Goal: Task Accomplishment & Management: Manage account settings

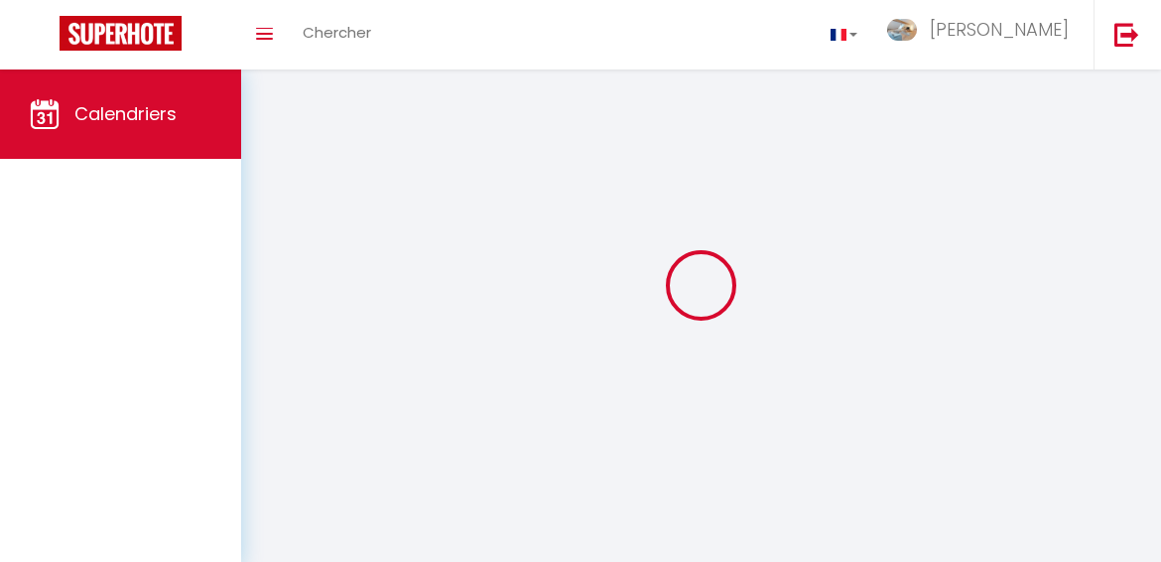
select select
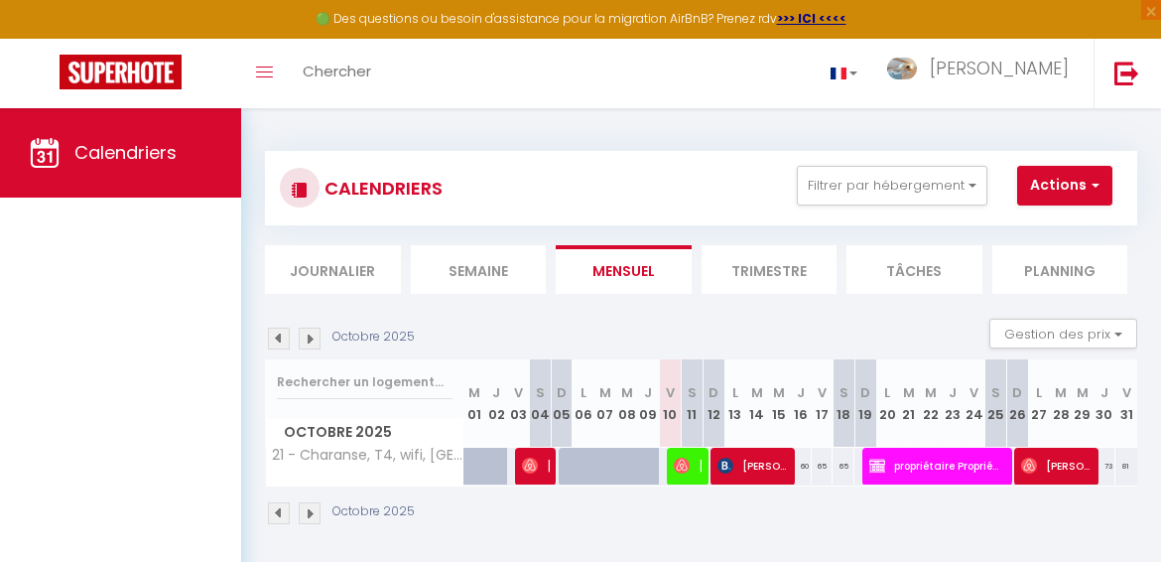
select select
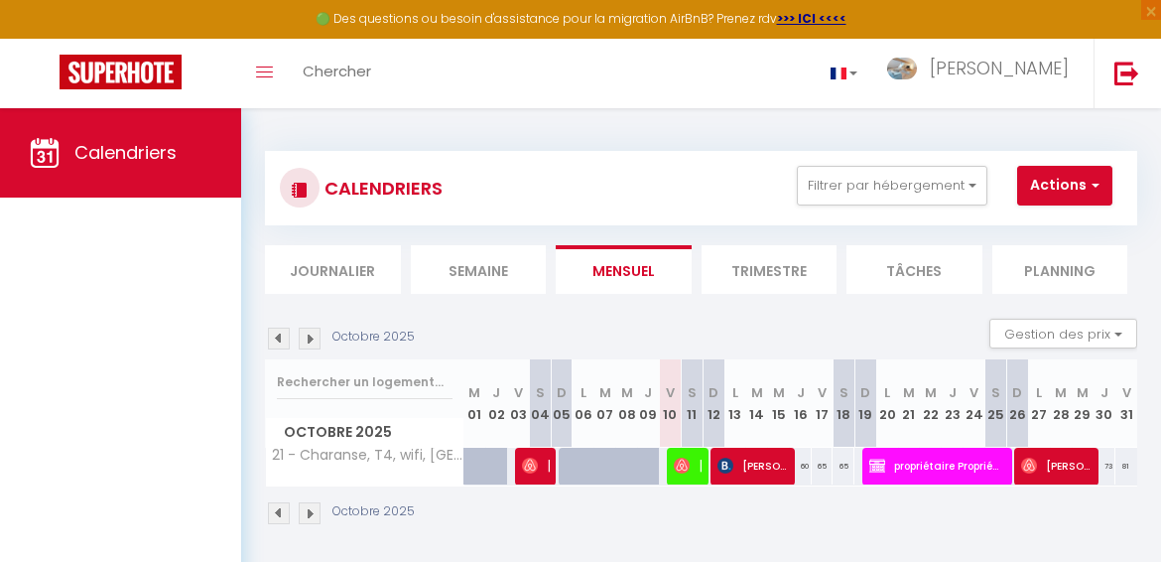
select select
click at [747, 457] on span "[PERSON_NAME]" at bounding box center [752, 466] width 69 height 38
select select "OK"
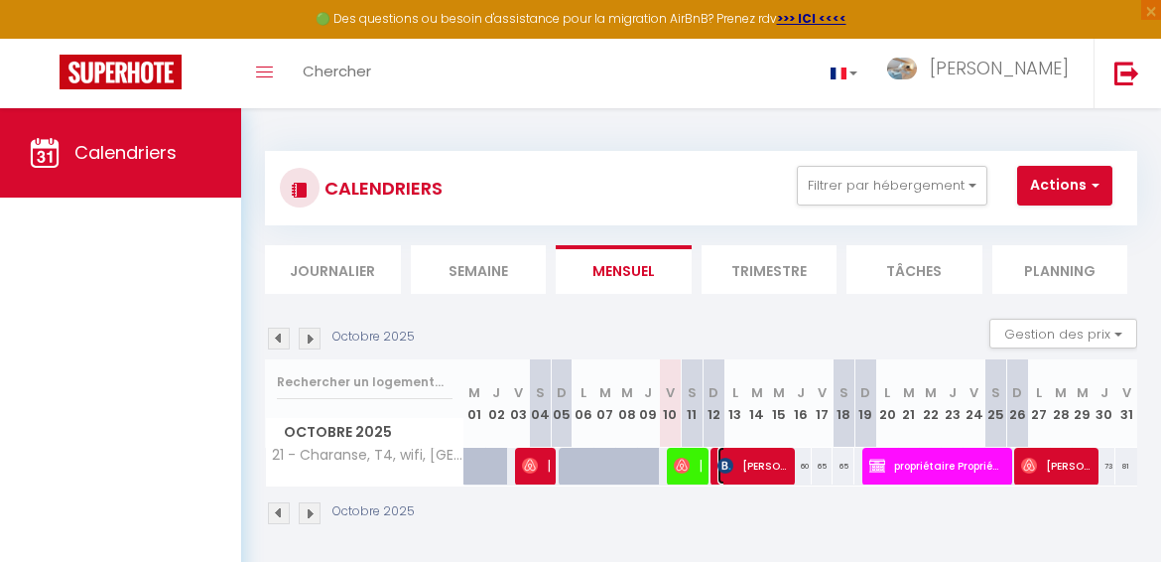
select select "1"
select select "0"
select select "1"
select select
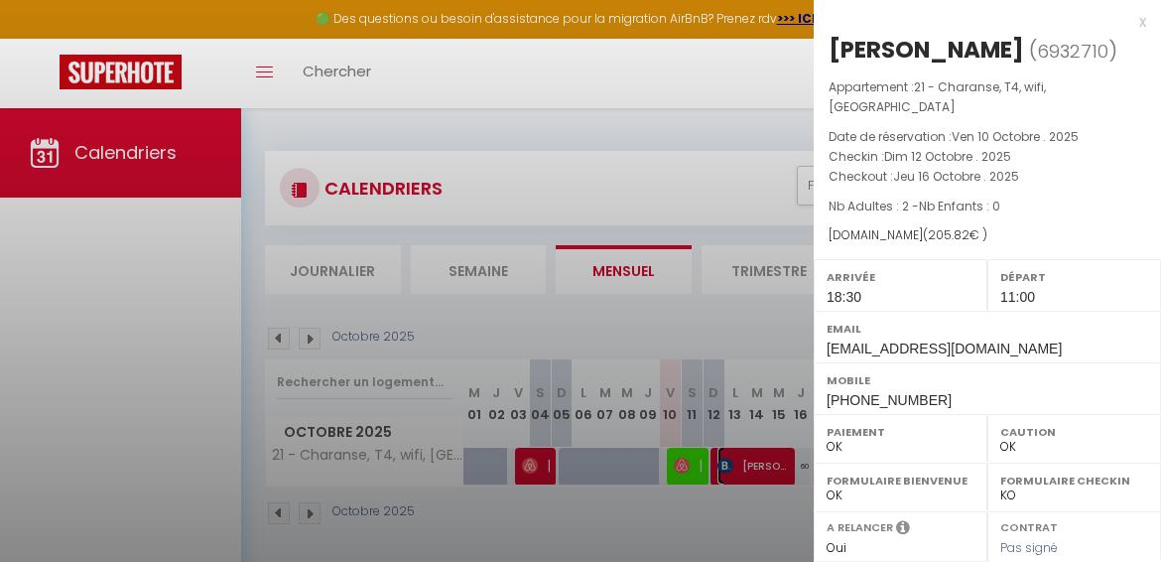
select select "51573"
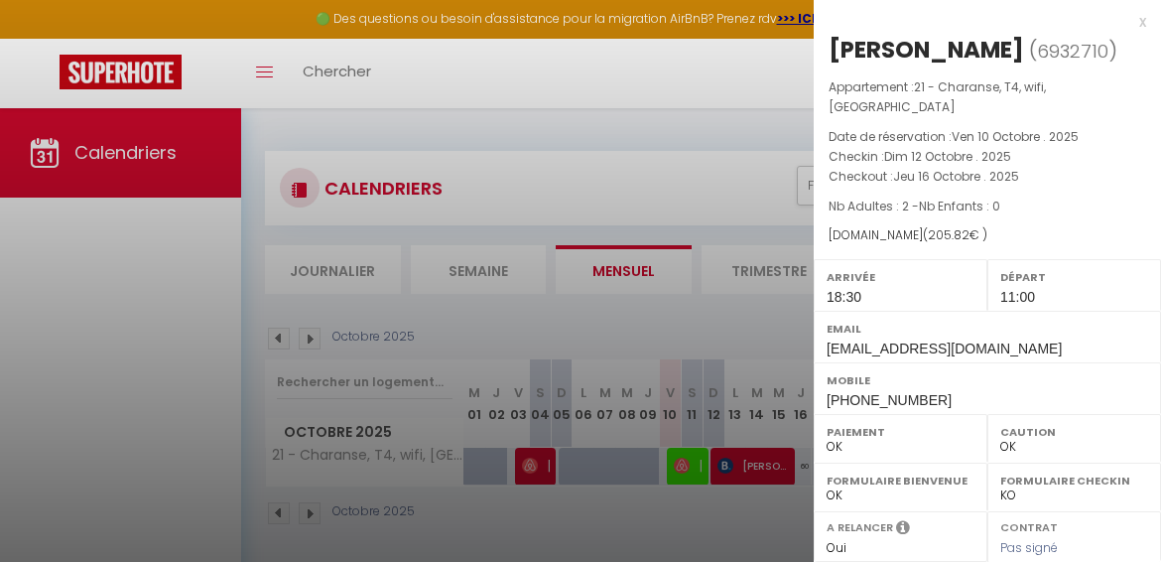
drag, startPoint x: 845, startPoint y: 83, endPoint x: 1006, endPoint y: 222, distance: 213.3
click at [1006, 222] on div "Appartement : 21 - Charanse, T4, wifi, centre Luchon Date de réservation : [DAT…" at bounding box center [987, 161] width 347 height 168
drag, startPoint x: 1006, startPoint y: 222, endPoint x: 1015, endPoint y: 202, distance: 21.8
click at [1015, 202] on div "Appartement : 21 - Charanse, T4, wifi, centre Luchon Date de réservation : [DAT…" at bounding box center [987, 161] width 347 height 168
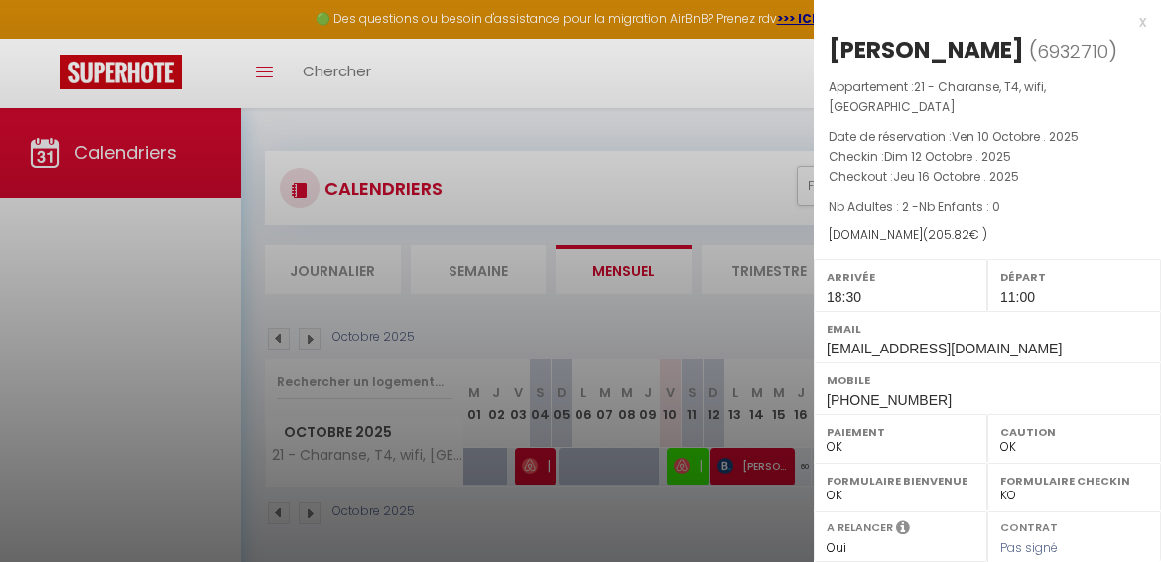
click at [1015, 202] on p "Nb Adultes : 2 - Nb Enfants : 0" at bounding box center [988, 207] width 318 height 20
click at [1014, 202] on p "Nb Adultes : 2 - Nb Enfants : 0" at bounding box center [988, 207] width 318 height 20
drag, startPoint x: 848, startPoint y: 83, endPoint x: 1027, endPoint y: 236, distance: 235.9
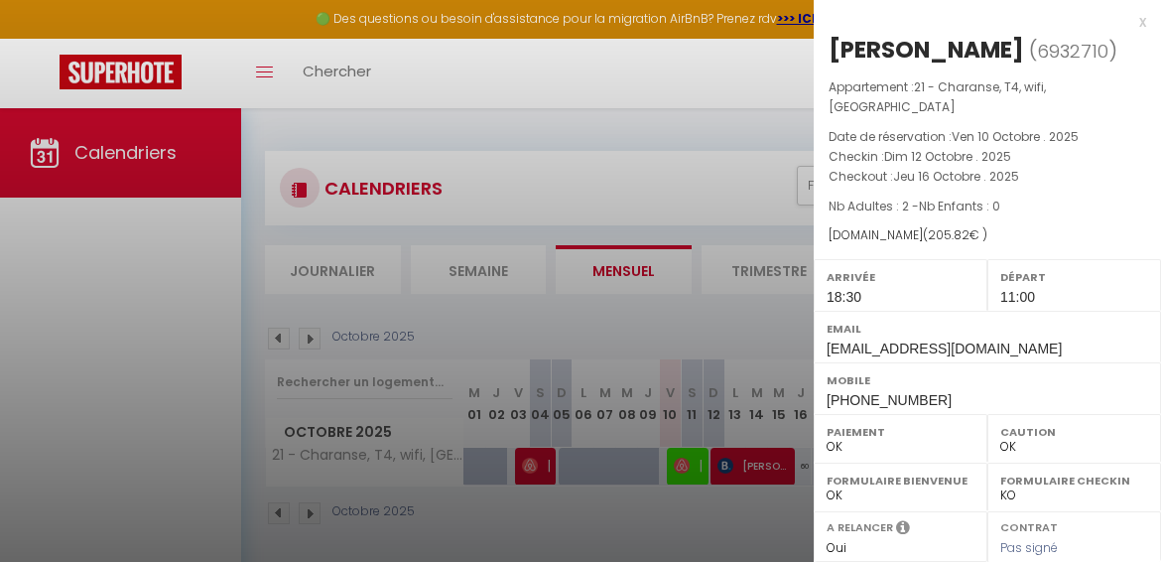
click at [1027, 236] on div "Appartement : 21 - Charanse, T4, wifi, centre Luchon Date de réservation : [DAT…" at bounding box center [987, 161] width 347 height 168
click at [1027, 236] on div "[DOMAIN_NAME] ( 205.82 € )" at bounding box center [988, 235] width 318 height 19
click at [1061, 211] on p "Nb Adultes : 2 - Nb Enfants : 0" at bounding box center [988, 207] width 318 height 20
click at [1126, 26] on div "x" at bounding box center [980, 22] width 333 height 24
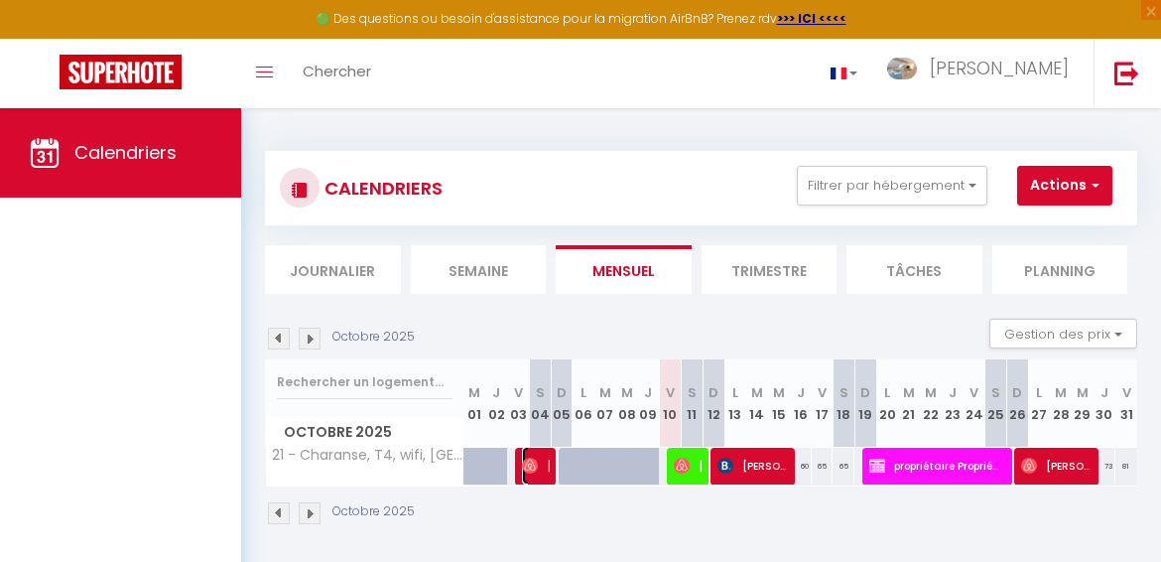
click at [522, 461] on img at bounding box center [530, 466] width 16 height 16
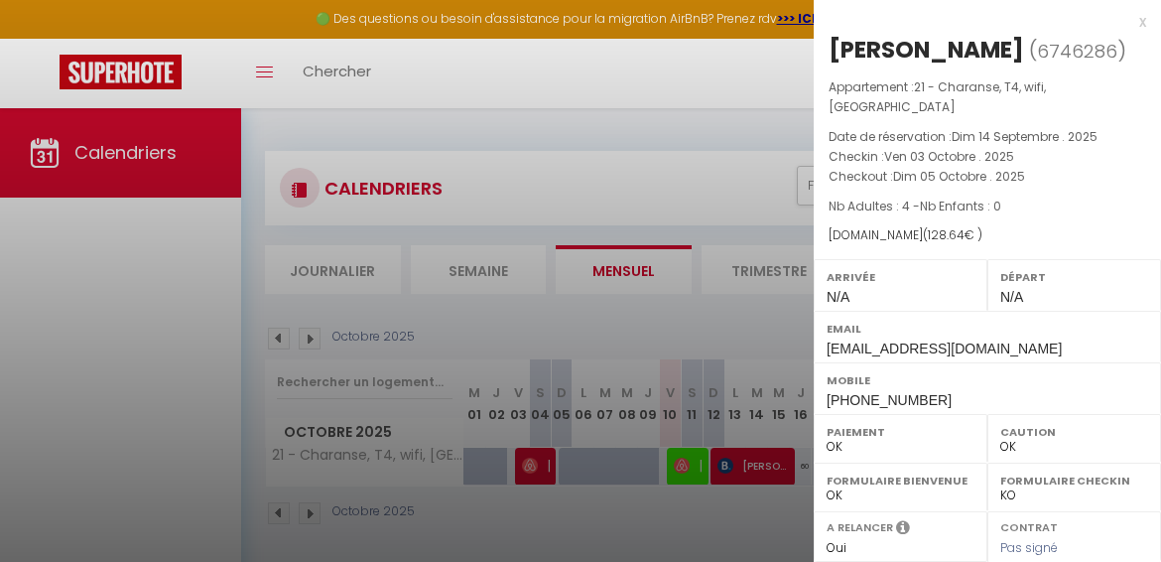
click at [1124, 19] on div "x" at bounding box center [980, 22] width 333 height 24
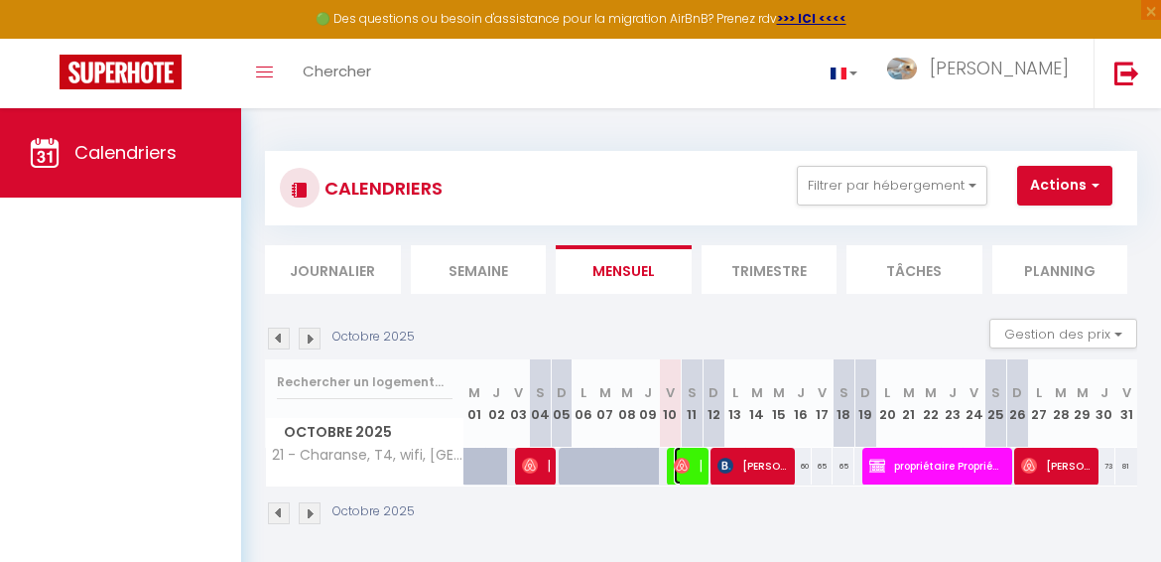
click at [681, 478] on span "[PERSON_NAME]" at bounding box center [688, 466] width 28 height 38
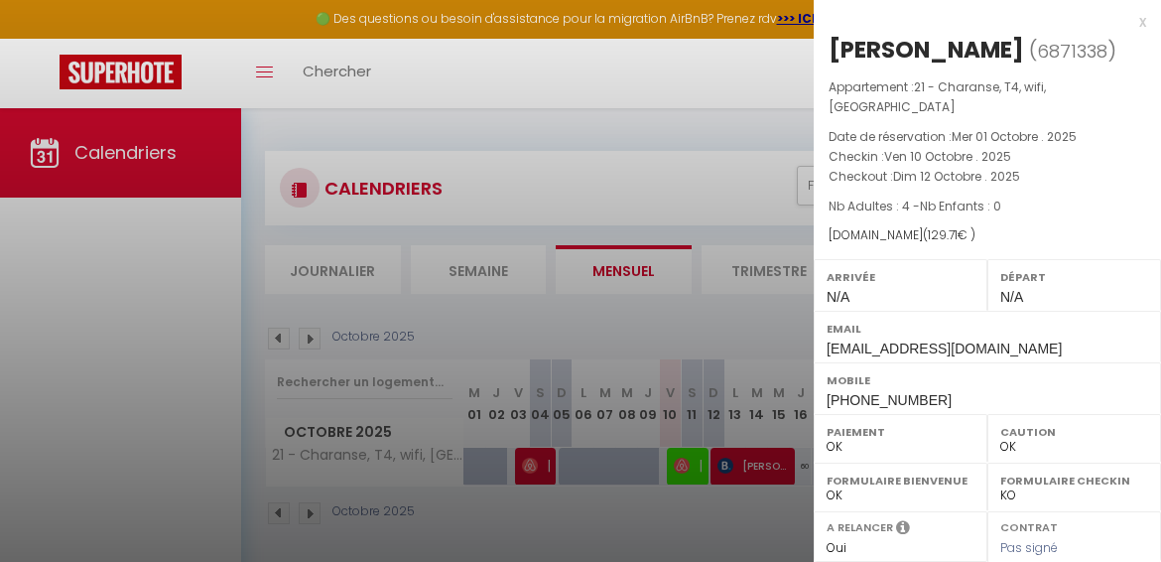
click at [1127, 24] on div "x" at bounding box center [980, 22] width 333 height 24
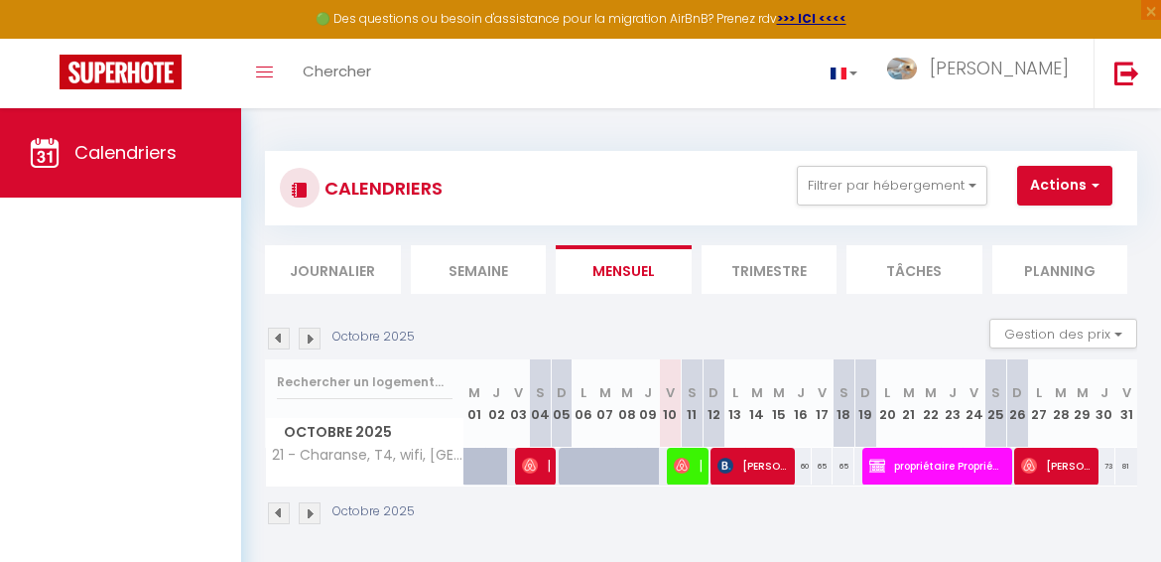
click at [1053, 486] on div "Octobre 2025" at bounding box center [701, 515] width 872 height 59
click at [1053, 475] on span "[PERSON_NAME]" at bounding box center [1055, 466] width 69 height 38
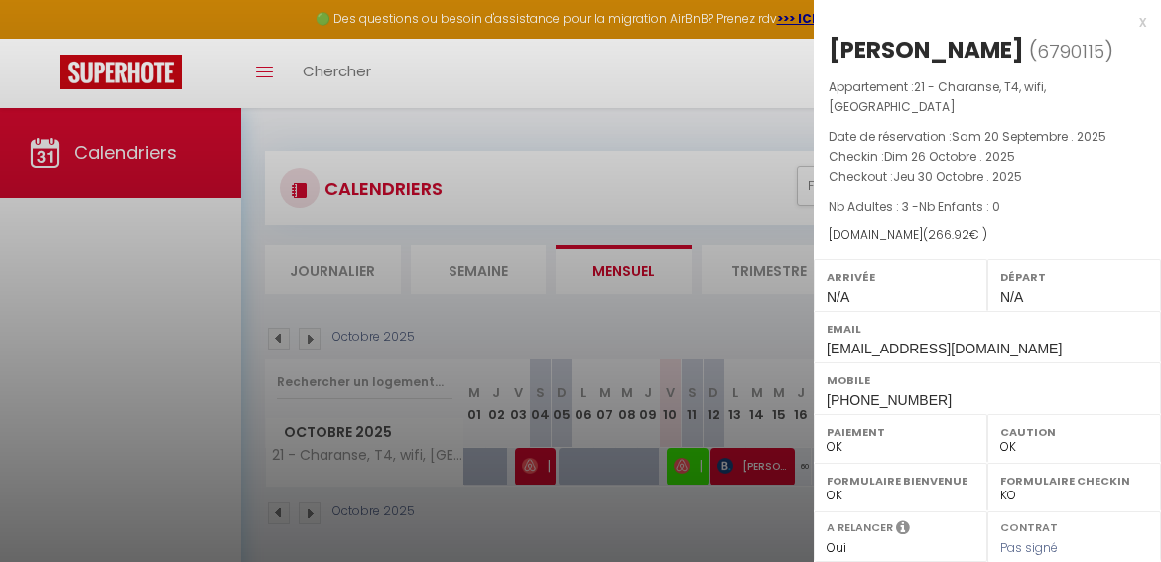
drag, startPoint x: 901, startPoint y: 231, endPoint x: 999, endPoint y: 223, distance: 98.6
click at [999, 223] on div "Appartement : 21 - Charanse, T4, wifi, centre Luchon Date de réservation : [DAT…" at bounding box center [987, 161] width 347 height 168
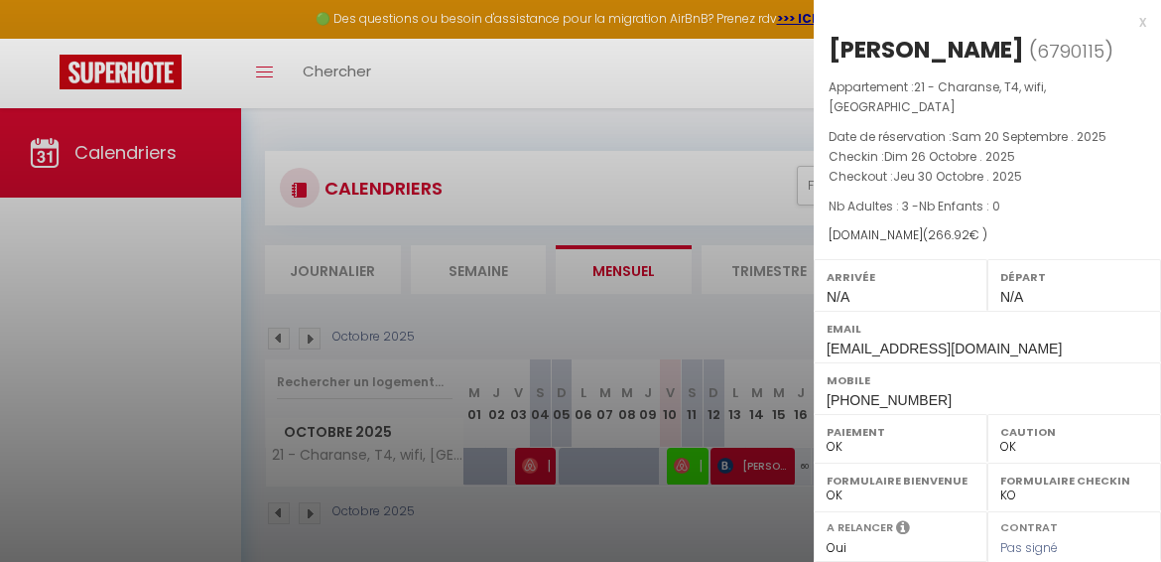
click at [999, 223] on div "Appartement : 21 - Charanse, T4, wifi, centre Luchon Date de réservation : [DAT…" at bounding box center [987, 161] width 347 height 168
click at [847, 99] on span "21 - Charanse, T4, wifi, [GEOGRAPHIC_DATA]" at bounding box center [937, 96] width 217 height 37
click at [1126, 29] on div "x" at bounding box center [980, 22] width 333 height 24
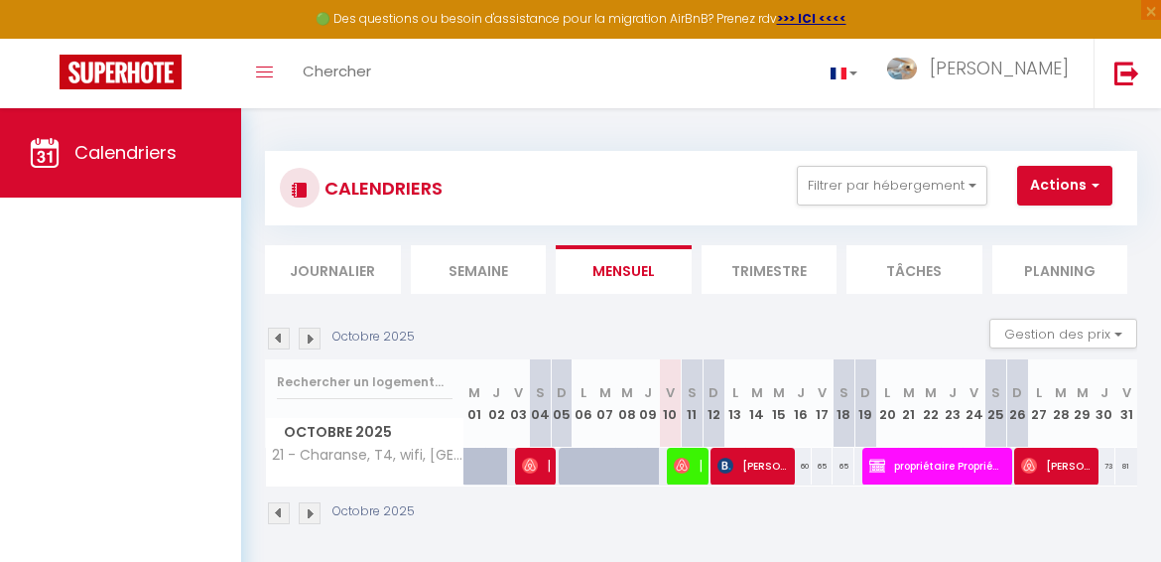
click at [769, 254] on li "Trimestre" at bounding box center [770, 269] width 136 height 49
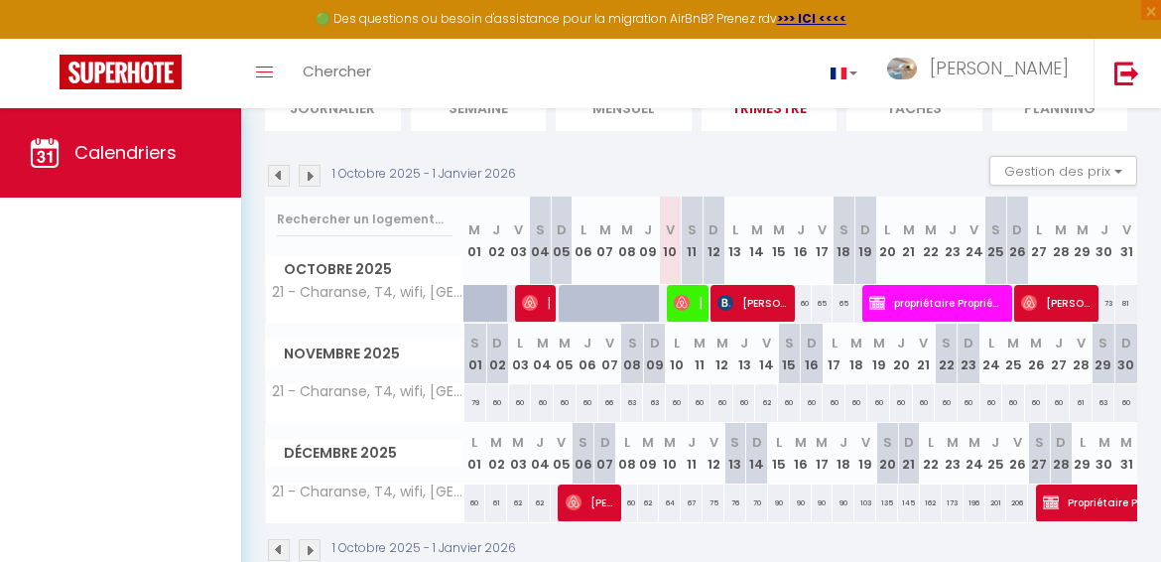
scroll to position [170, 0]
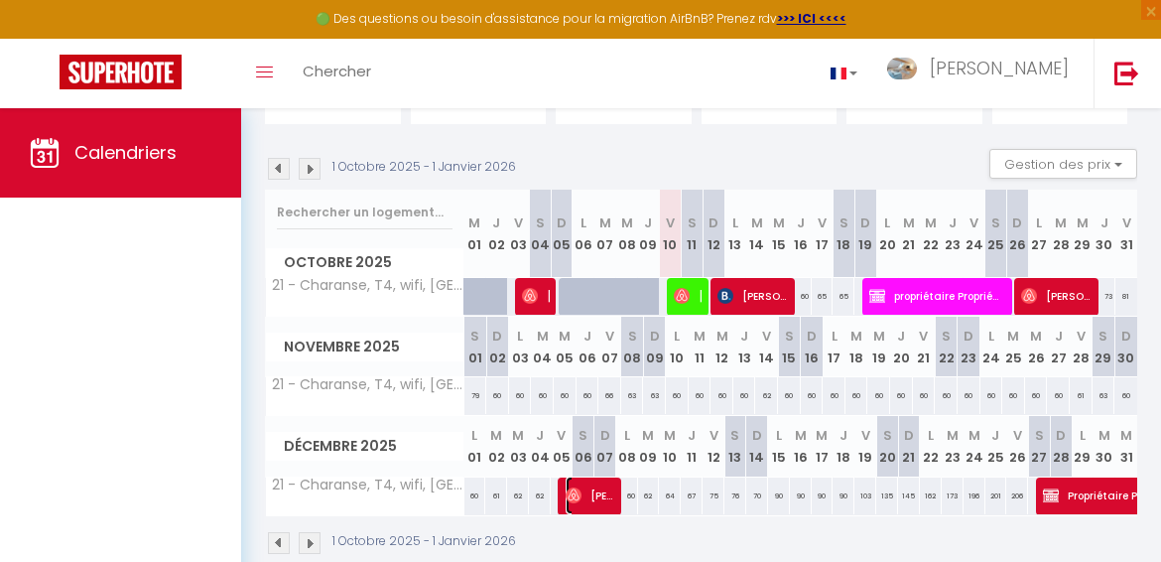
click at [585, 483] on span "[PERSON_NAME]" at bounding box center [590, 495] width 49 height 38
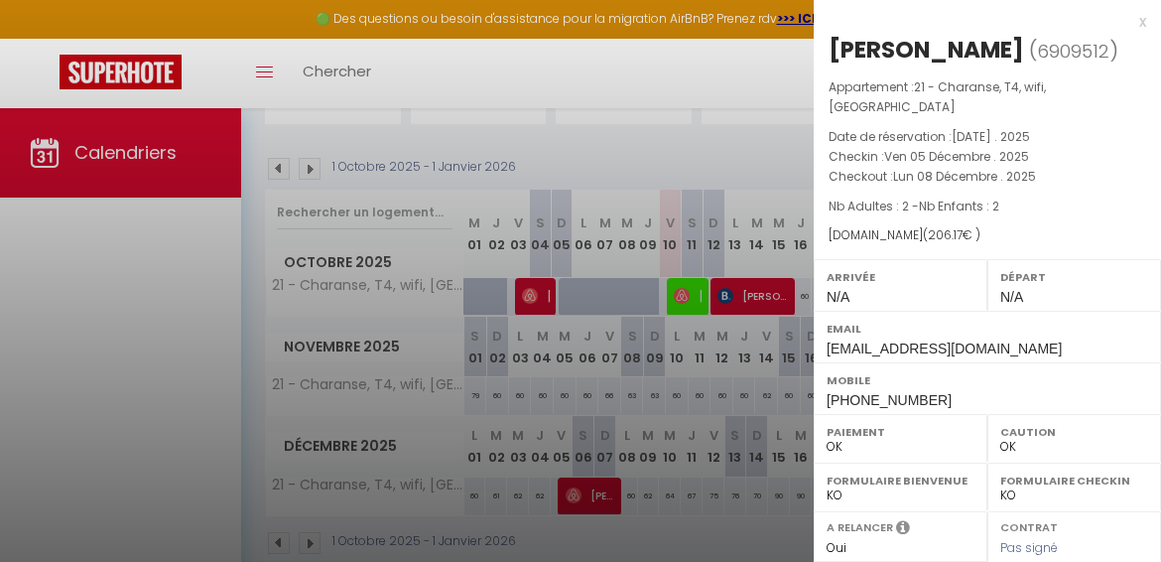
click at [1128, 18] on div "x" at bounding box center [980, 22] width 333 height 24
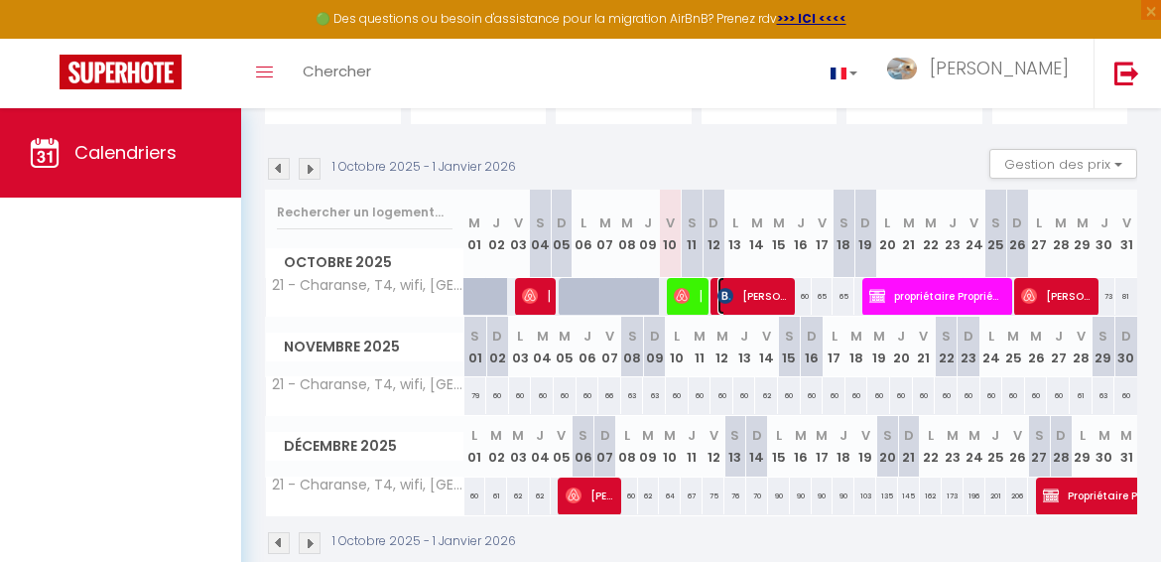
click at [728, 297] on img at bounding box center [726, 296] width 16 height 16
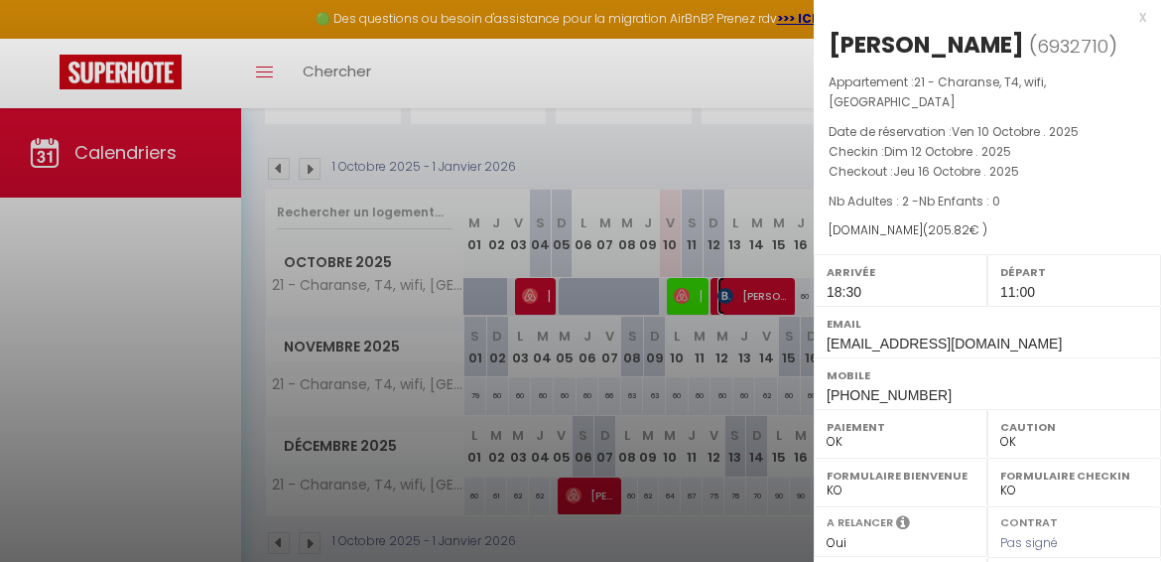
scroll to position [0, 0]
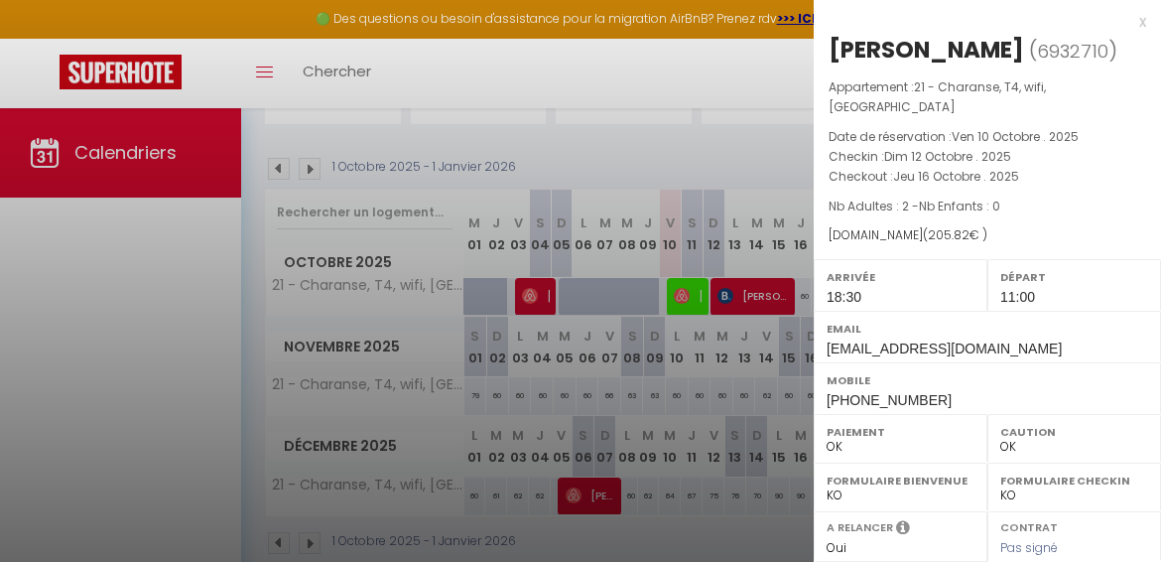
click at [674, 275] on div at bounding box center [580, 281] width 1161 height 562
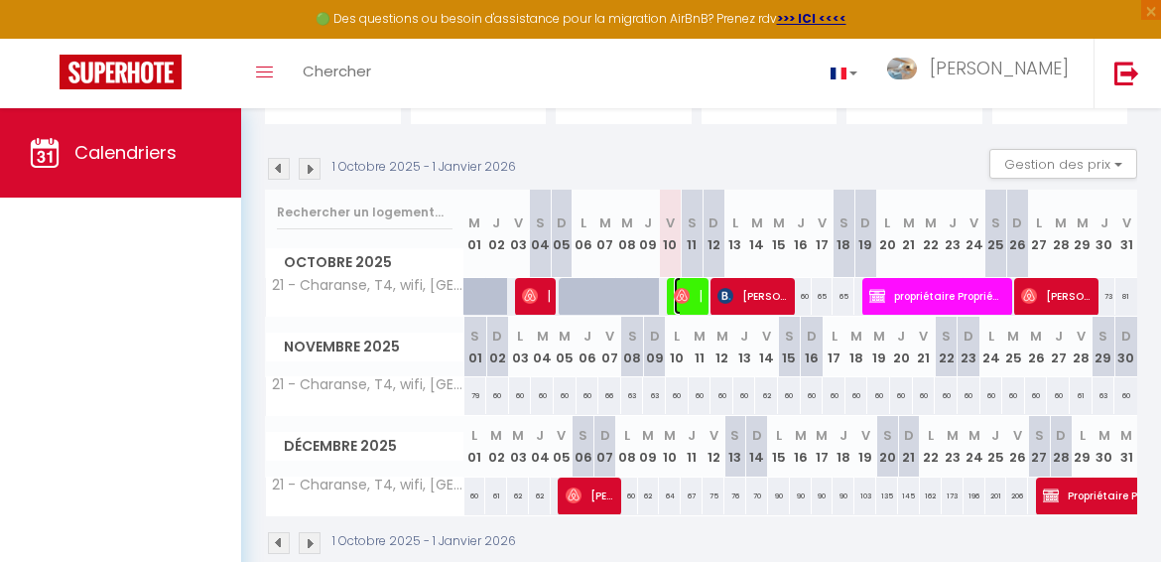
click at [674, 277] on span "[PERSON_NAME]" at bounding box center [688, 296] width 28 height 38
select select "0"
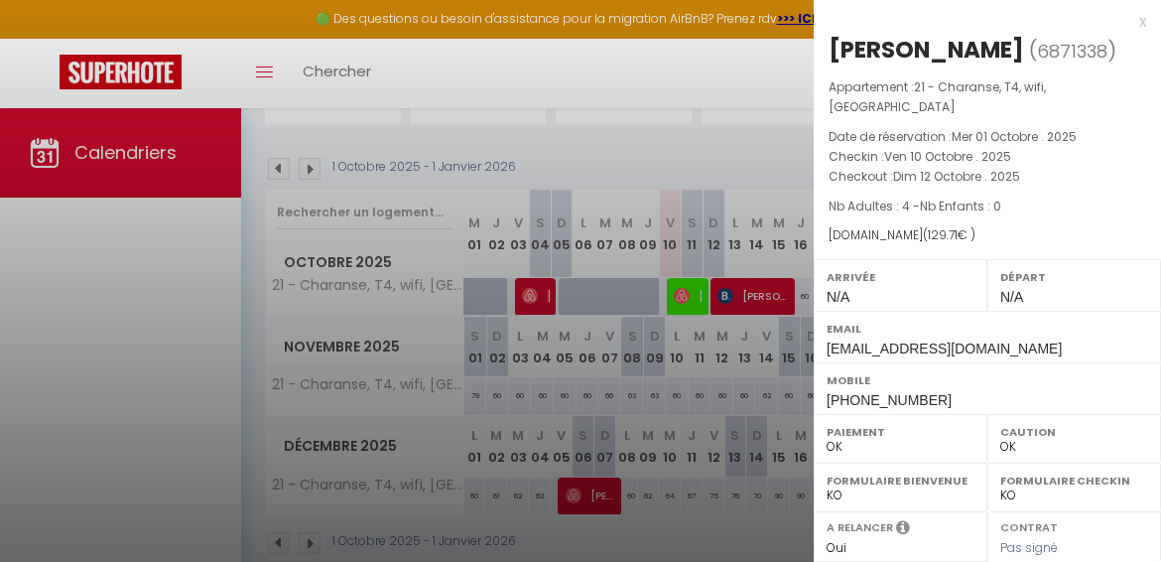
click at [1137, 30] on div "x [PERSON_NAME] ( 6871338 ) Appartement : 21 - [GEOGRAPHIC_DATA], T4, wifi, cen…" at bounding box center [987, 212] width 347 height 424
click at [1125, 9] on div "x [PERSON_NAME] ( 6871338 ) Appartement : 21 - [GEOGRAPHIC_DATA], T4, wifi, cen…" at bounding box center [987, 212] width 347 height 424
click at [1123, 13] on div "x" at bounding box center [980, 22] width 333 height 24
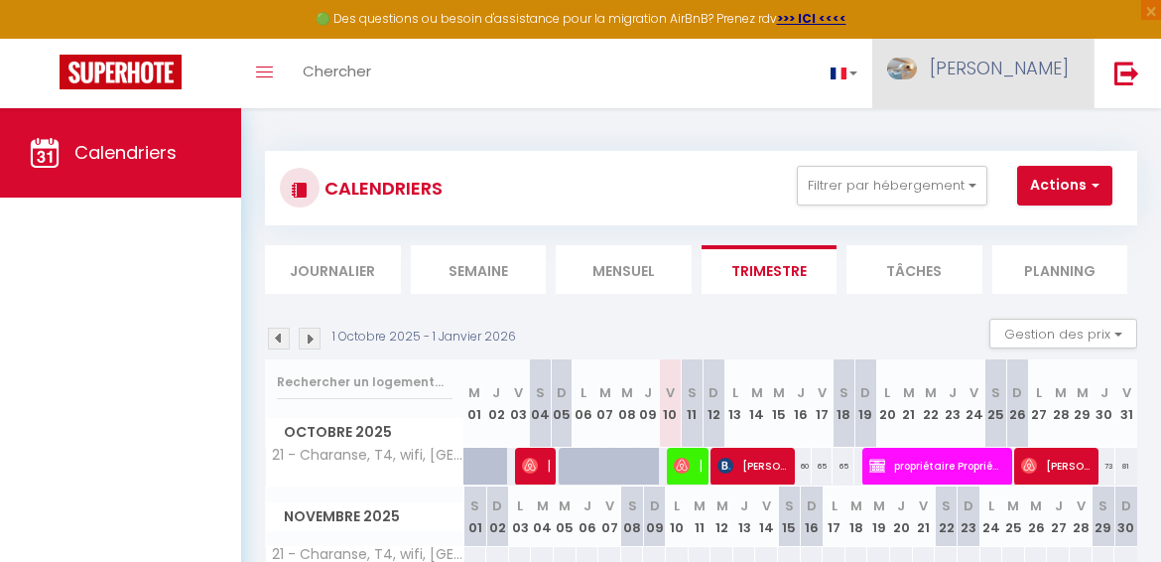
click at [954, 52] on link "[PERSON_NAME]" at bounding box center [982, 73] width 221 height 69
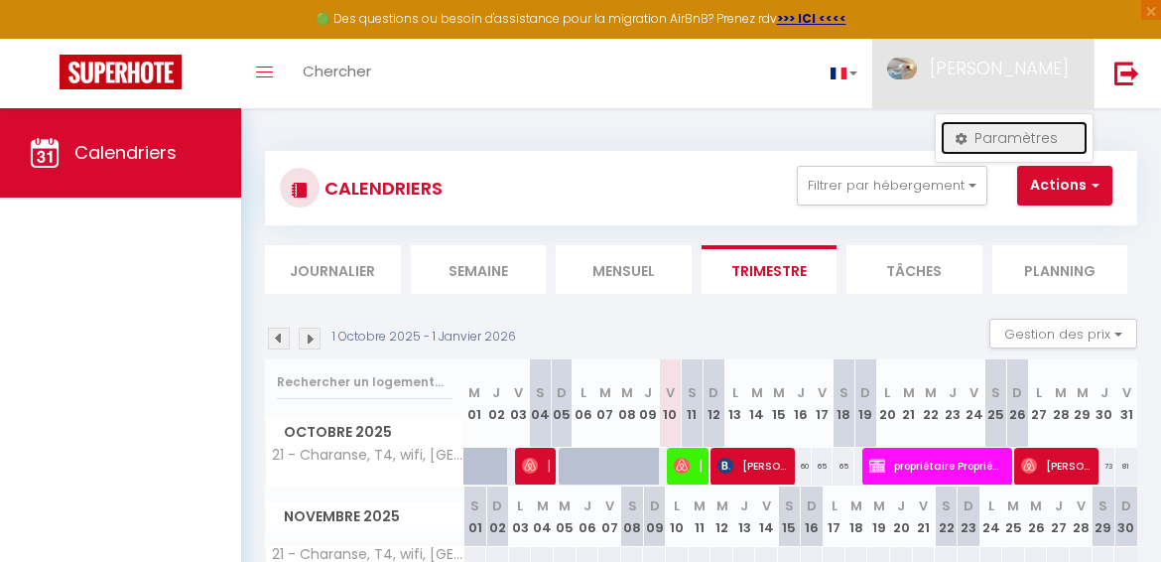
click at [982, 127] on link "Paramètres" at bounding box center [1014, 138] width 147 height 34
select select "fr"
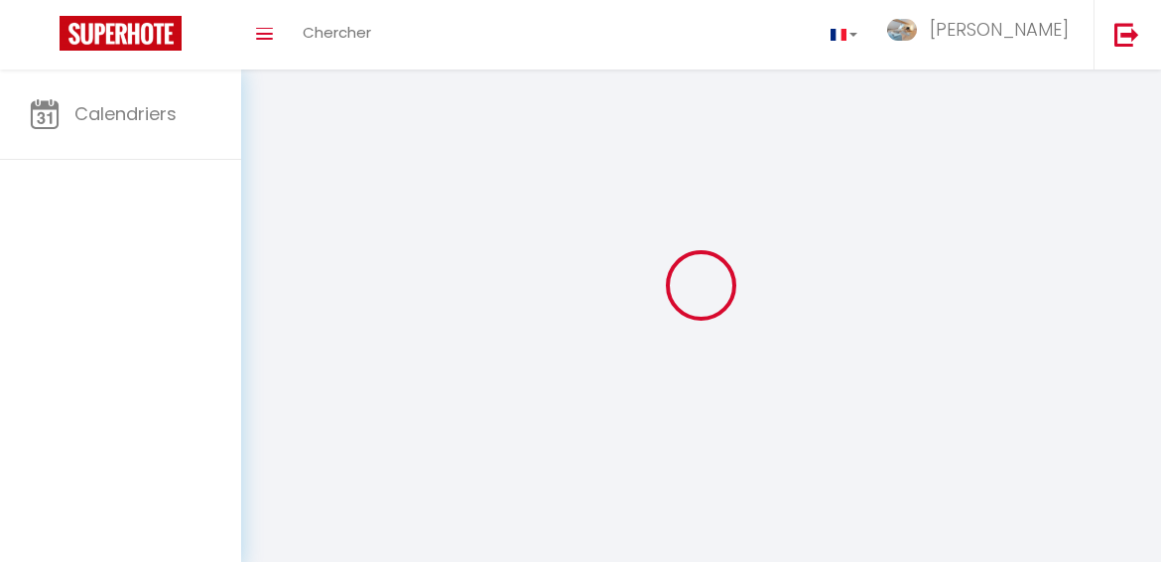
type input "[PERSON_NAME]"
type input "BINOT"
type input "[URL][DOMAIN_NAME]"
select select
select select "28"
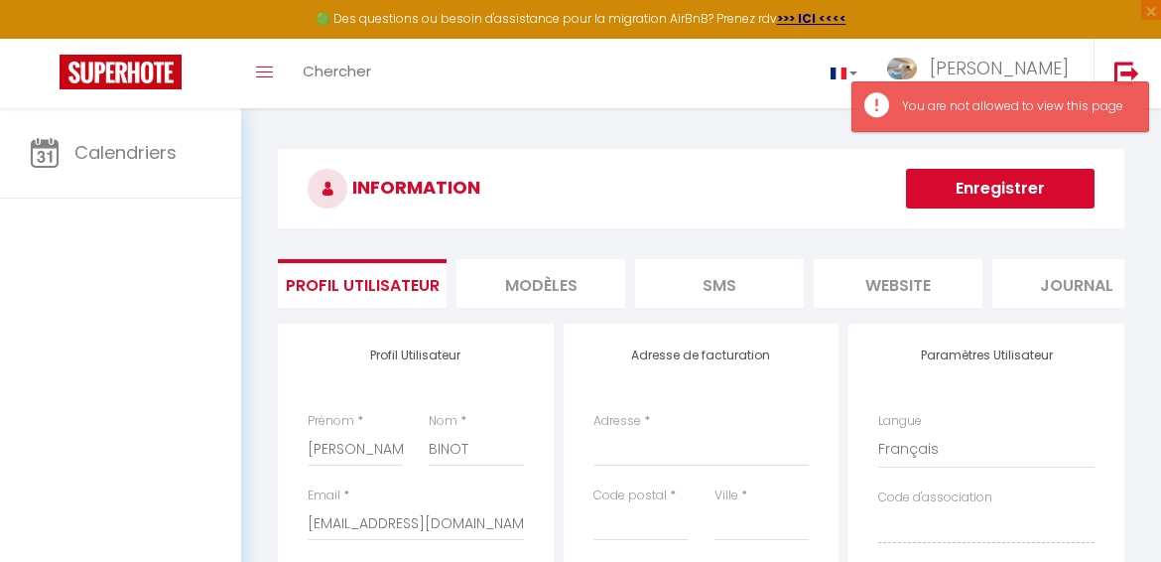
select select
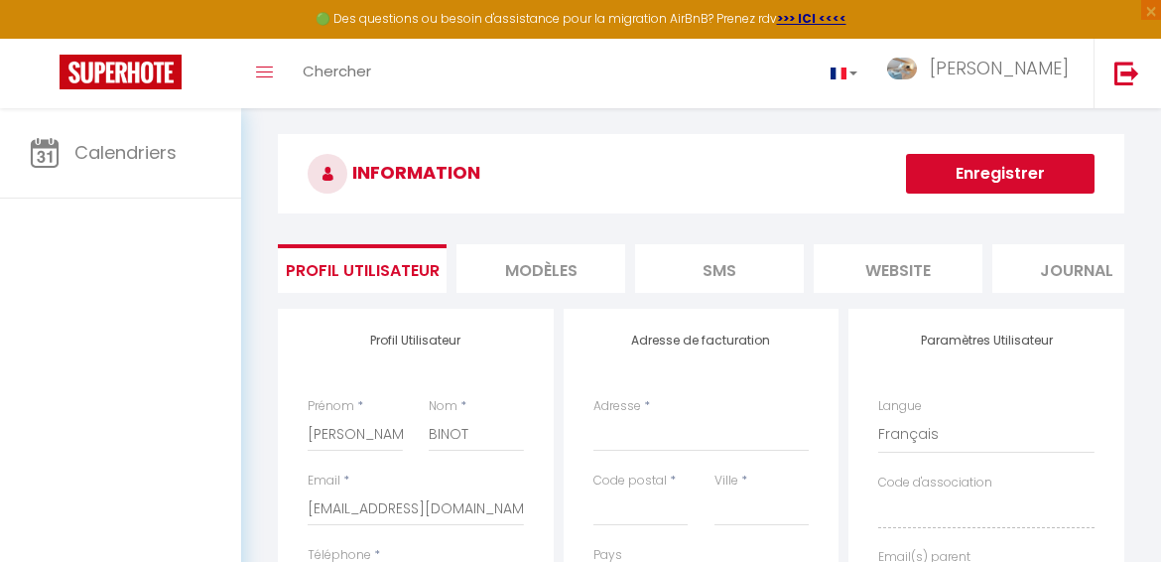
scroll to position [14, 0]
click at [531, 254] on li "MODÈLES" at bounding box center [541, 269] width 169 height 49
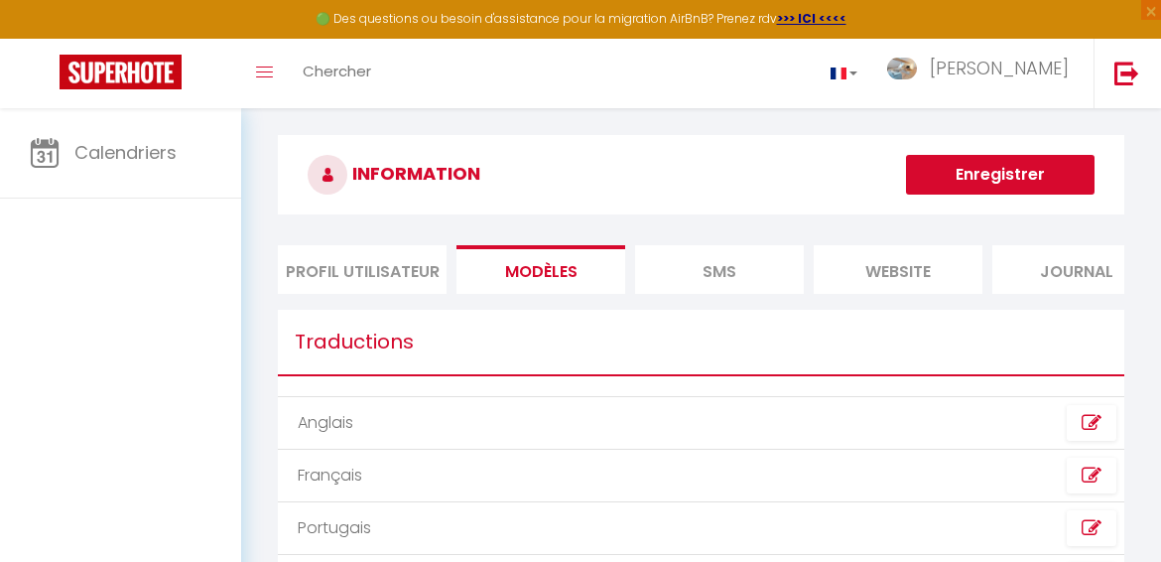
click at [732, 291] on li "SMS" at bounding box center [719, 269] width 169 height 49
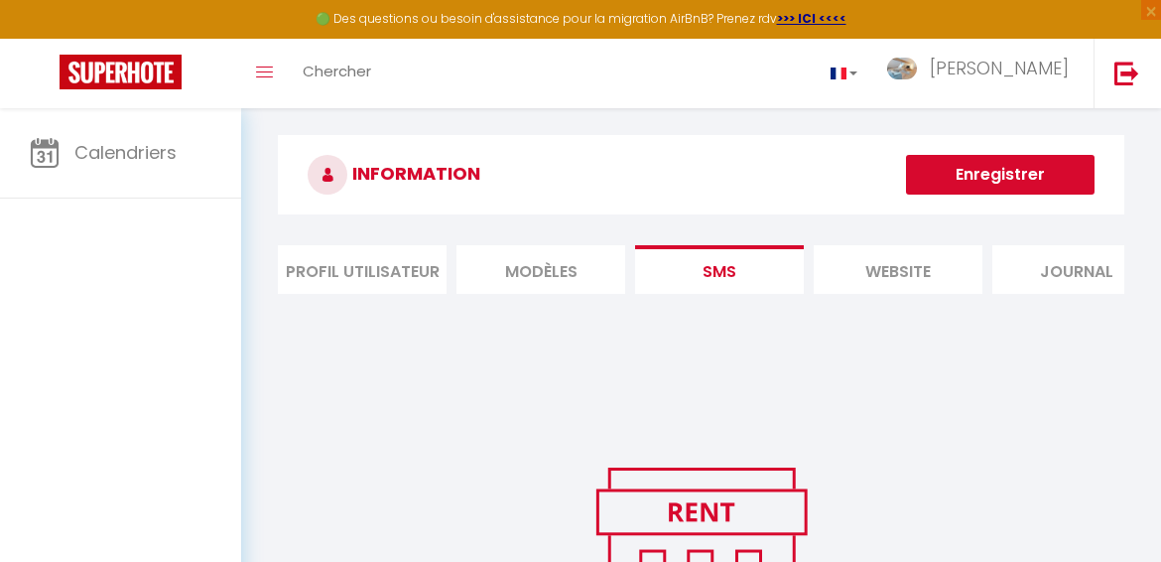
click at [901, 281] on li "website" at bounding box center [898, 269] width 169 height 49
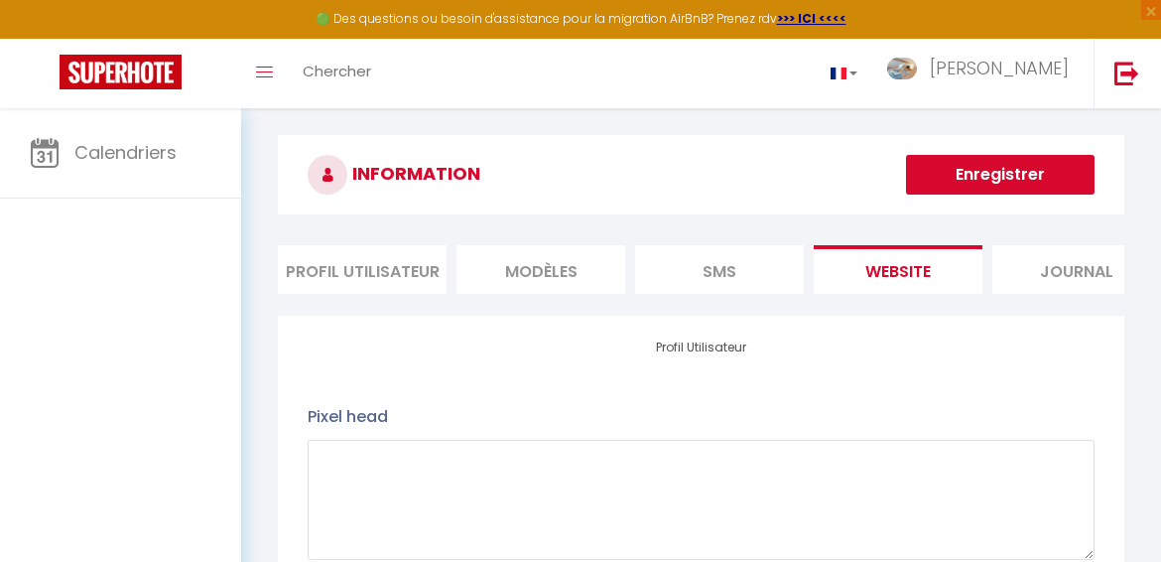
click at [1069, 282] on li "Journal" at bounding box center [1077, 269] width 169 height 49
